Goal: Task Accomplishment & Management: Use online tool/utility

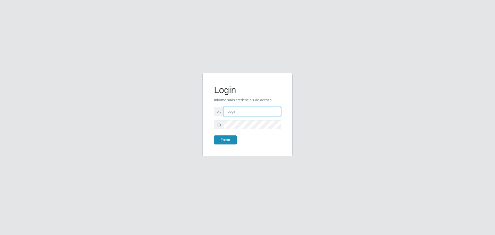
type input "[EMAIL_ADDRESS][DOMAIN_NAME]"
click at [225, 139] on button "Entrar" at bounding box center [225, 139] width 23 height 9
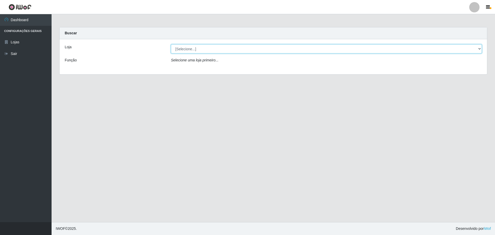
click at [279, 48] on select "[Selecione...] [GEOGRAPHIC_DATA] - [GEOGRAPHIC_DATA][DATE]" at bounding box center [326, 48] width 311 height 9
select select "527"
click at [171, 44] on select "[Selecione...] [GEOGRAPHIC_DATA] - [GEOGRAPHIC_DATA][DATE]" at bounding box center [326, 48] width 311 height 9
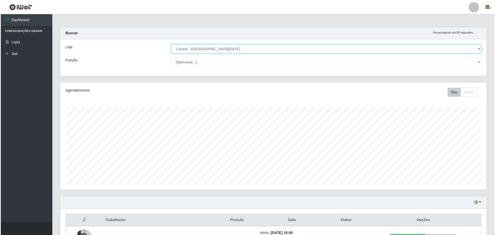
scroll to position [108, 0]
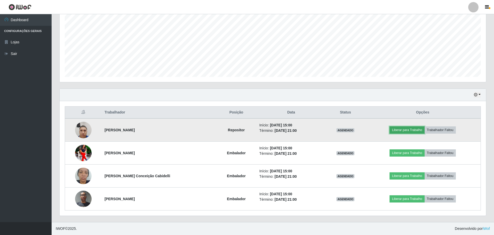
click at [412, 130] on button "Liberar para Trabalho" at bounding box center [406, 129] width 35 height 7
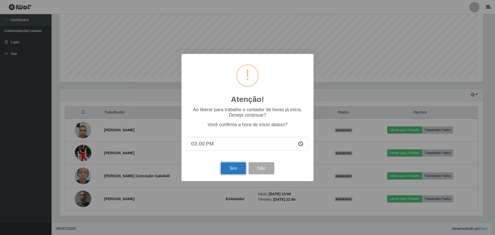
click at [234, 170] on button "Sim" at bounding box center [233, 168] width 25 height 12
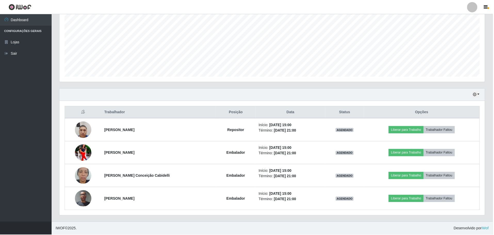
scroll to position [16, 0]
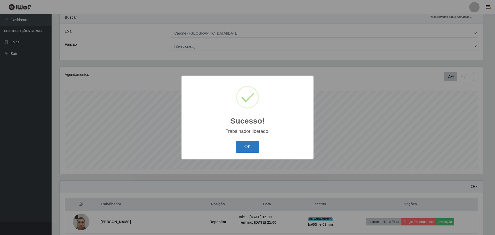
click at [248, 149] on button "OK" at bounding box center [248, 147] width 24 height 12
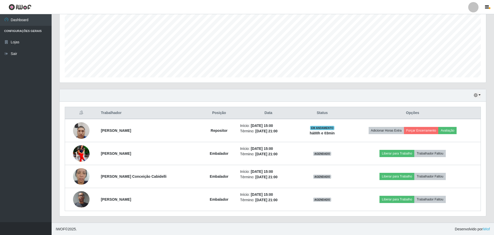
scroll to position [108, 0]
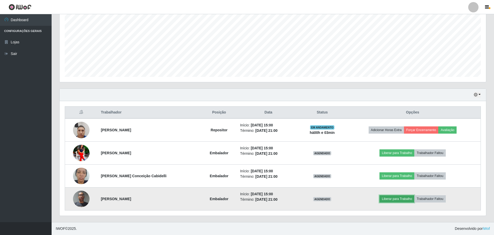
click at [391, 201] on button "Liberar para Trabalho" at bounding box center [396, 198] width 35 height 7
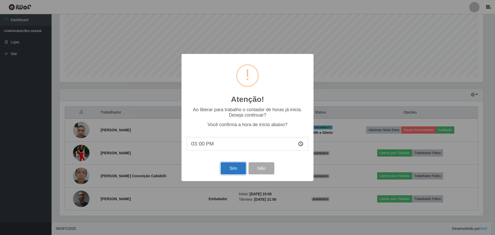
click at [236, 169] on button "Sim" at bounding box center [233, 168] width 25 height 12
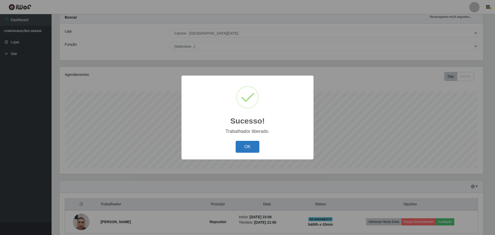
click at [249, 153] on button "OK" at bounding box center [248, 147] width 24 height 12
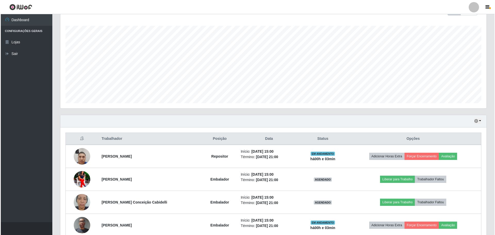
scroll to position [93, 0]
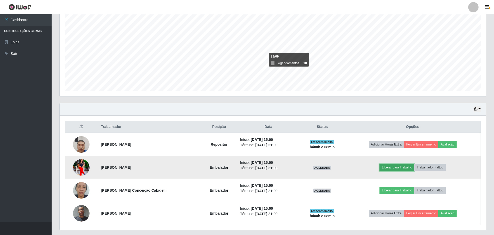
click at [393, 169] on button "Liberar para Trabalho" at bounding box center [396, 167] width 35 height 7
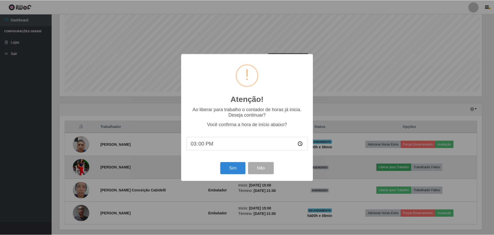
scroll to position [107, 424]
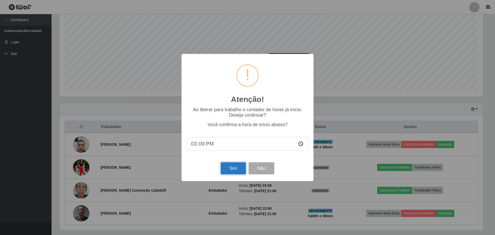
click at [236, 168] on button "Sim" at bounding box center [233, 168] width 25 height 12
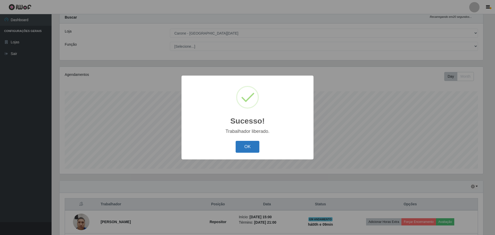
click at [243, 144] on button "OK" at bounding box center [248, 147] width 24 height 12
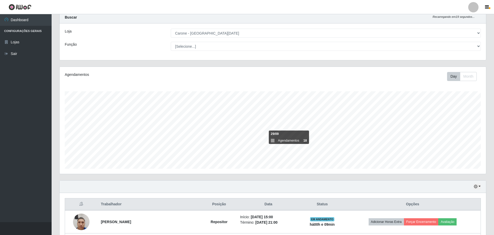
scroll to position [93, 0]
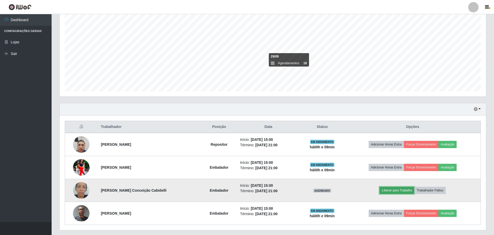
click at [397, 190] on button "Liberar para Trabalho" at bounding box center [396, 190] width 35 height 7
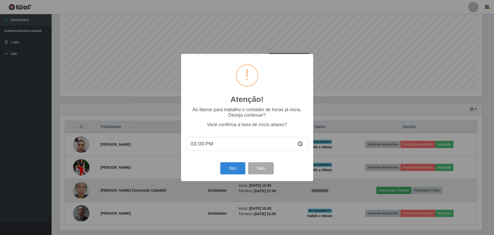
scroll to position [107, 424]
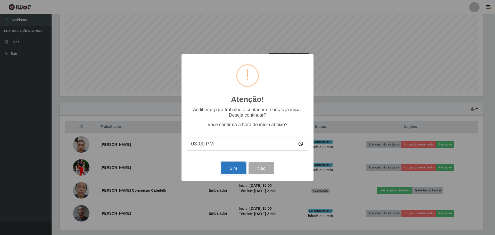
click at [223, 172] on button "Sim" at bounding box center [233, 168] width 25 height 12
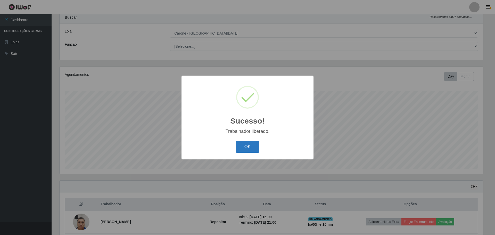
click at [239, 153] on button "OK" at bounding box center [248, 147] width 24 height 12
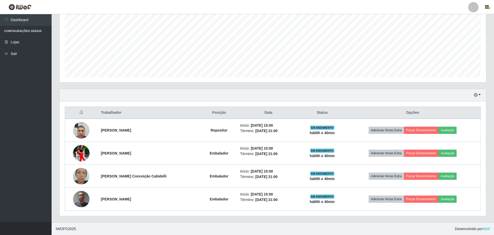
scroll to position [108, 0]
